Goal: Task Accomplishment & Management: Complete application form

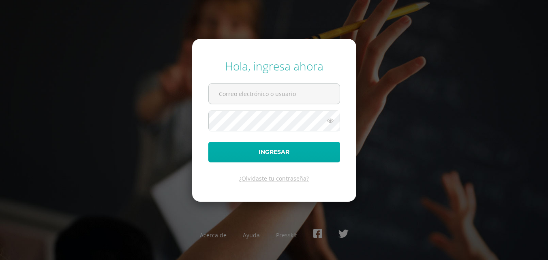
type input "2023817"
click at [278, 159] on button "Ingresar" at bounding box center [274, 152] width 132 height 21
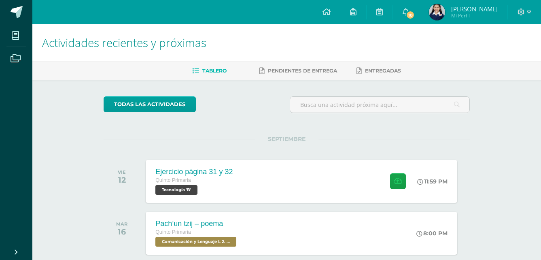
click at [452, 12] on span "[PERSON_NAME] Mi Perfil" at bounding box center [464, 12] width 72 height 16
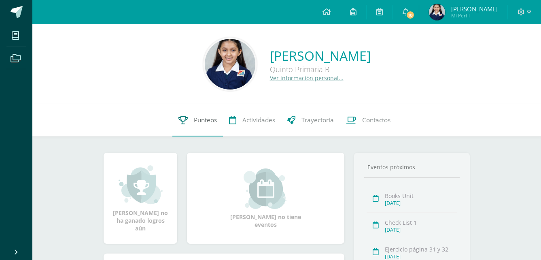
click at [205, 121] on span "Punteos" at bounding box center [205, 120] width 23 height 9
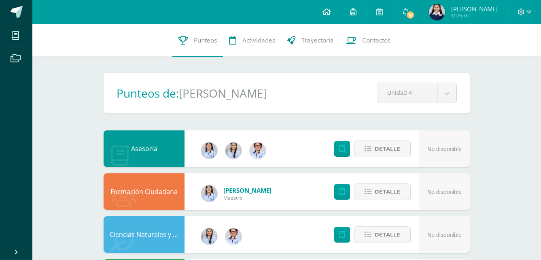
click at [327, 14] on link at bounding box center [327, 12] width 28 height 24
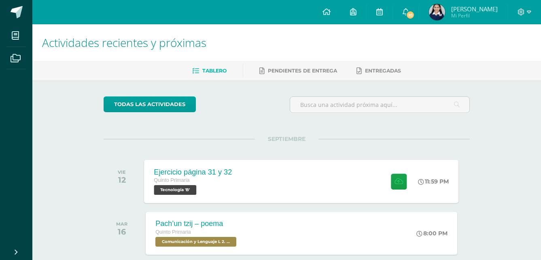
click at [342, 173] on div "Ejercicio página 31 y 32 Quinto Primaria Tecnología 'B' 11:59 PM Ejercicio pági…" at bounding box center [302, 181] width 315 height 43
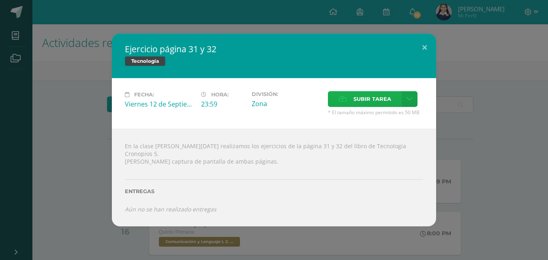
click at [363, 99] on span "Subir tarea" at bounding box center [372, 99] width 38 height 15
click at [0, 0] on input "Subir tarea" at bounding box center [0, 0] width 0 height 0
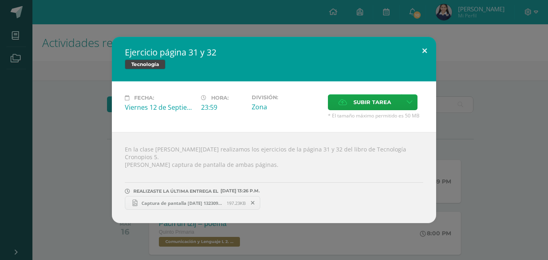
click at [426, 52] on button at bounding box center [424, 51] width 23 height 28
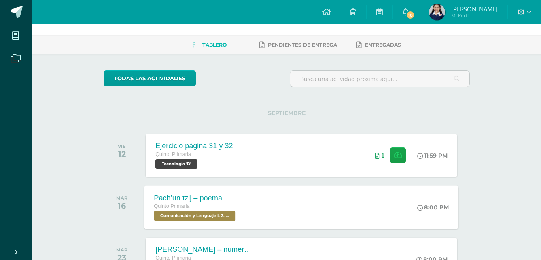
scroll to position [40, 0]
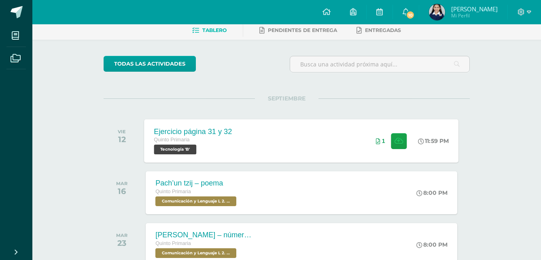
click at [239, 143] on div "Ejercicio página 31 y 32 Quinto Primaria Tecnología 'B'" at bounding box center [194, 140] width 98 height 43
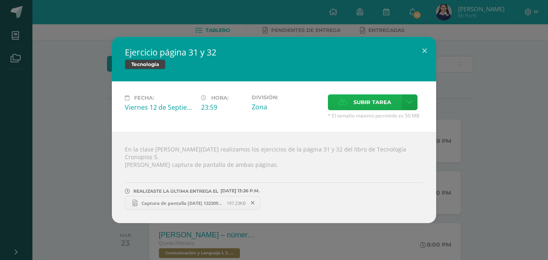
click at [364, 109] on span "Subir tarea" at bounding box center [372, 102] width 38 height 15
click at [0, 0] on input "Subir tarea" at bounding box center [0, 0] width 0 height 0
click at [423, 57] on button at bounding box center [424, 51] width 23 height 28
